Goal: Task Accomplishment & Management: Complete application form

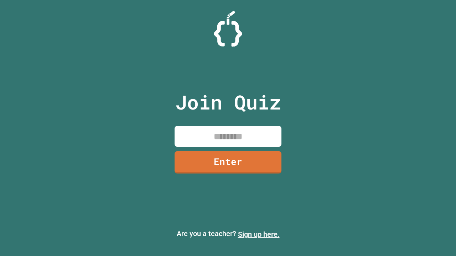
click at [258, 235] on link "Sign up here." at bounding box center [259, 234] width 42 height 9
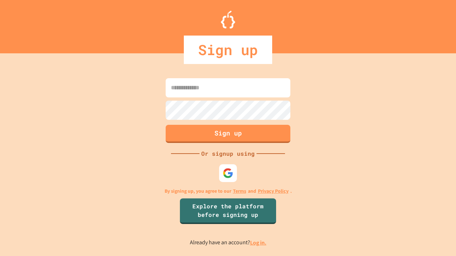
click at [258, 243] on link "Log in." at bounding box center [258, 242] width 16 height 7
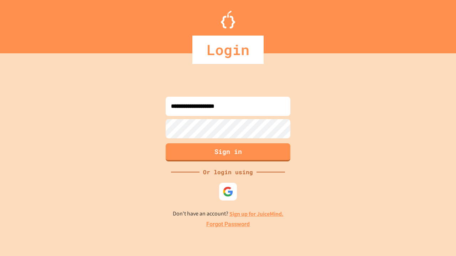
type input "**********"
